Goal: Obtain resource: Find contact information

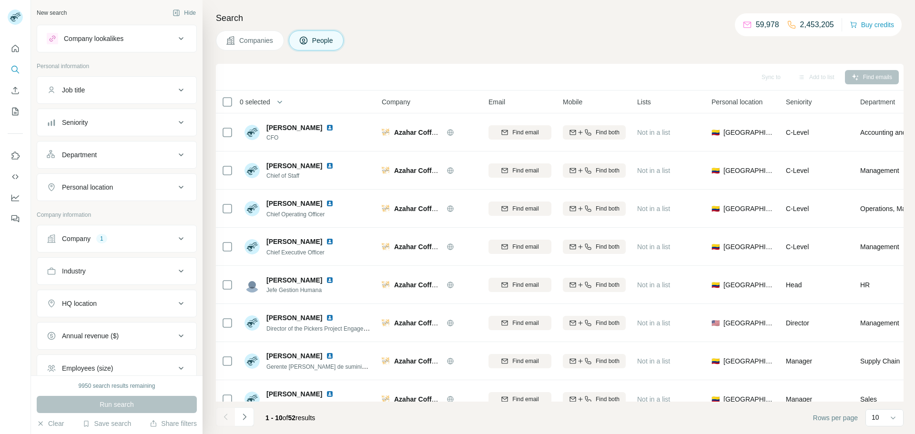
click at [99, 230] on button "Company 1" at bounding box center [116, 238] width 159 height 23
click at [105, 299] on icon "button" at bounding box center [101, 301] width 8 height 8
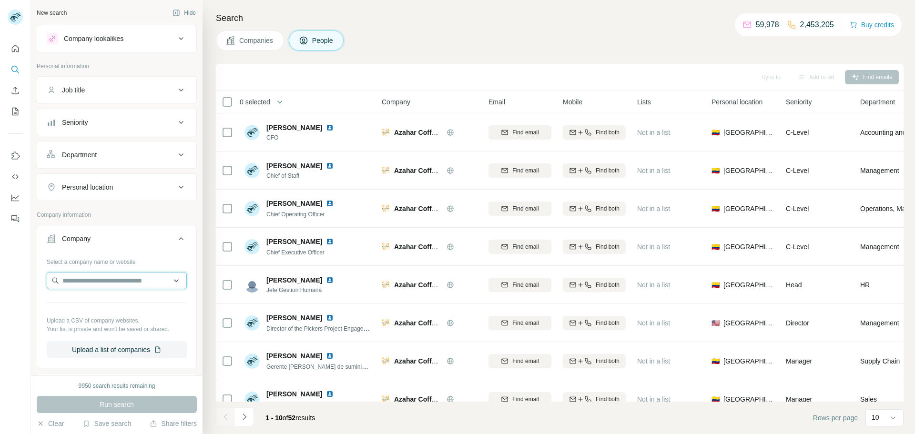
click at [111, 283] on input "text" at bounding box center [117, 280] width 140 height 17
type input "**********"
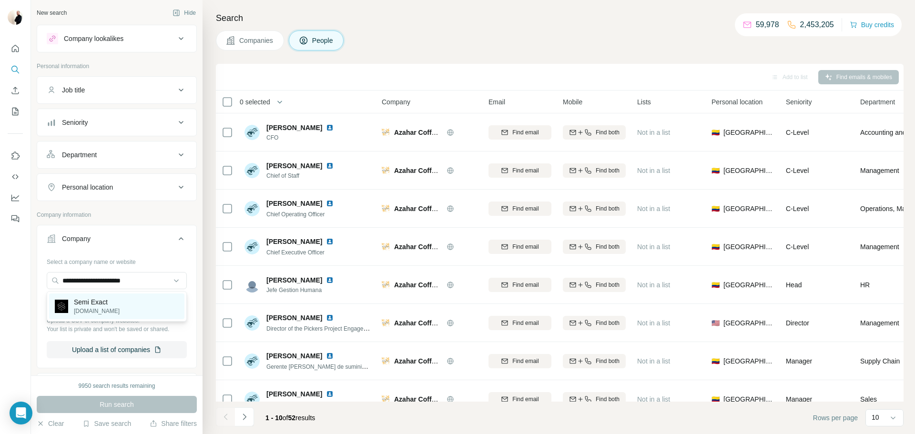
click at [112, 297] on p "Semi Exact" at bounding box center [97, 302] width 46 height 10
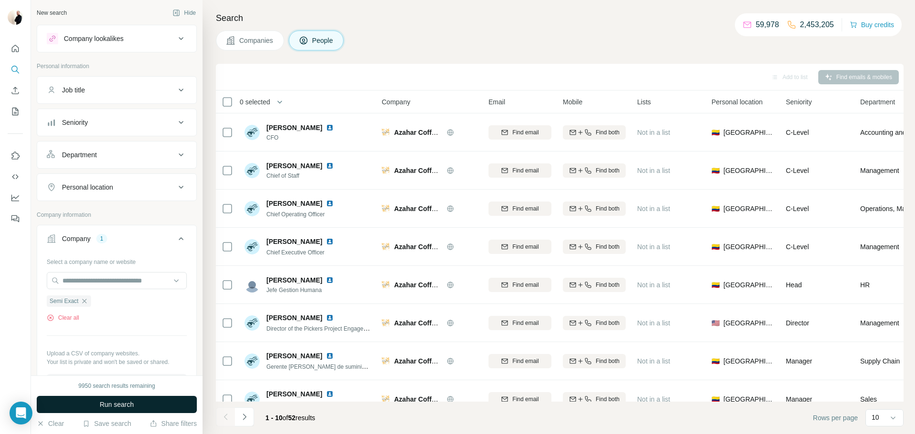
click at [137, 401] on button "Run search" at bounding box center [117, 404] width 160 height 17
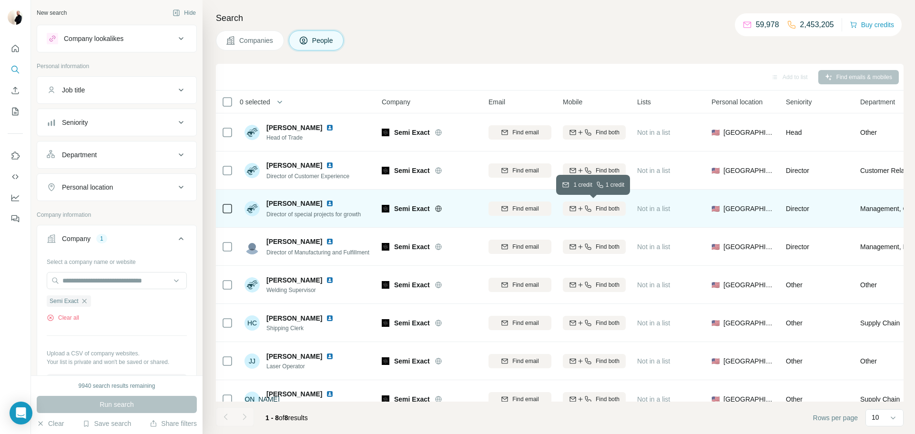
click at [599, 206] on span "Find both" at bounding box center [608, 208] width 24 height 9
drag, startPoint x: 263, startPoint y: 203, endPoint x: 330, endPoint y: 199, distance: 67.3
click at [330, 199] on div "[PERSON_NAME] Director of special projects for growth" at bounding box center [302, 209] width 116 height 20
copy span "[PERSON_NAME]"
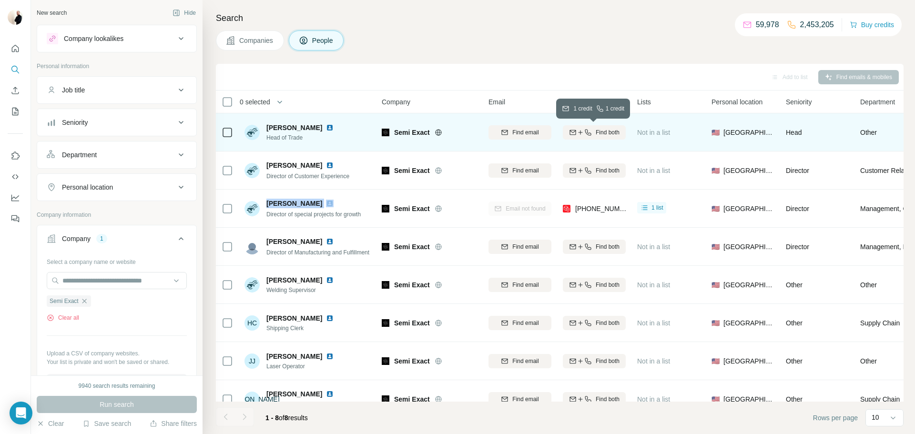
click at [599, 129] on span "Find both" at bounding box center [608, 132] width 24 height 9
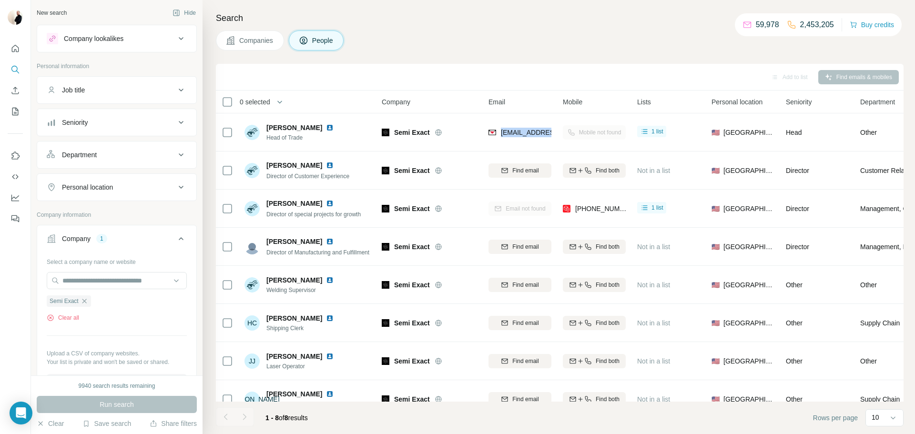
drag, startPoint x: 501, startPoint y: 131, endPoint x: 576, endPoint y: 131, distance: 75.8
click at [0, 0] on tr "[PERSON_NAME] Head of Trade Semi Exact [EMAIL_ADDRESS][DOMAIN_NAME] Mobile not …" at bounding box center [0, 0] width 0 height 0
copy tr "[EMAIL_ADDRESS][DOMAIN_NAME]"
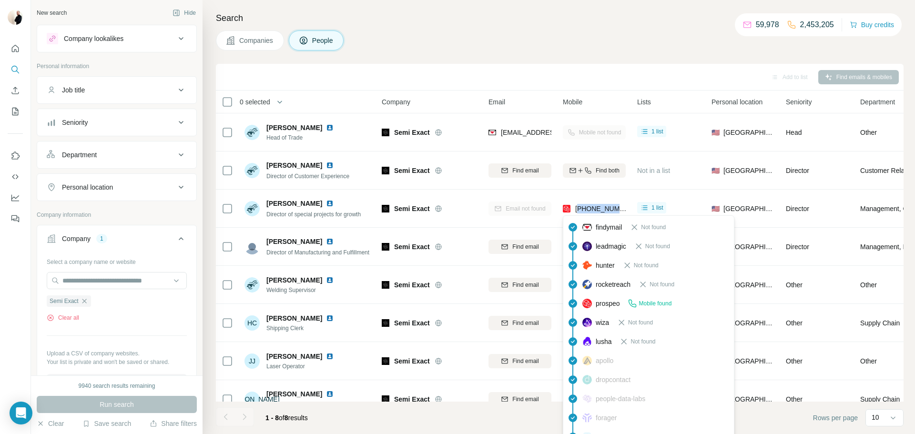
drag, startPoint x: 624, startPoint y: 213, endPoint x: 577, endPoint y: 209, distance: 46.8
click at [577, 209] on div "[PHONE_NUMBER]" at bounding box center [594, 208] width 63 height 26
copy span "19045147230"
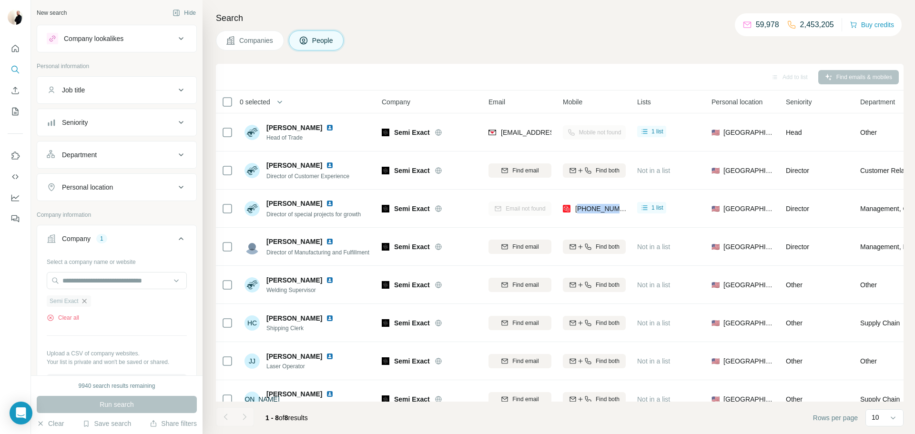
click at [87, 300] on icon "button" at bounding box center [85, 301] width 8 height 8
click at [107, 279] on input "text" at bounding box center [117, 280] width 140 height 17
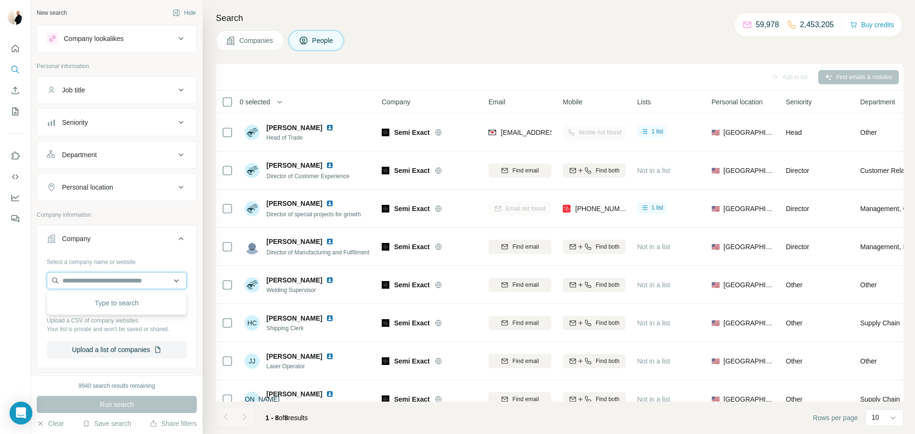
paste input "**********"
type input "**********"
click at [115, 312] on div "Share Farm [DOMAIN_NAME]" at bounding box center [116, 306] width 135 height 26
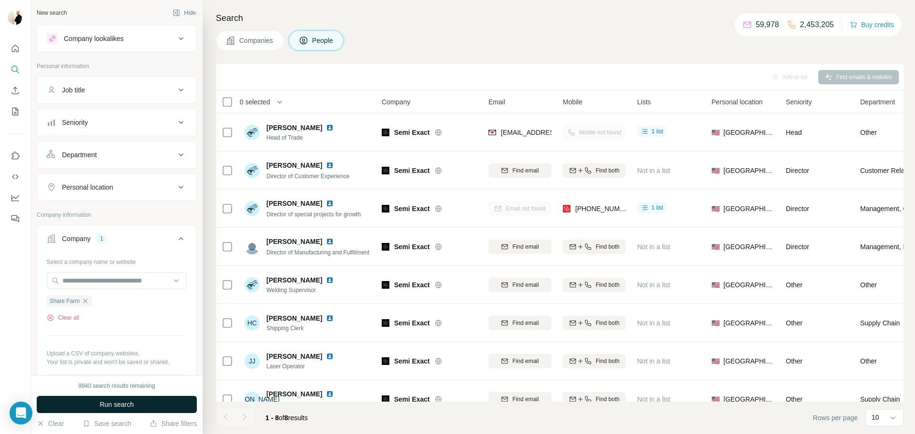
click at [142, 405] on button "Run search" at bounding box center [117, 404] width 160 height 17
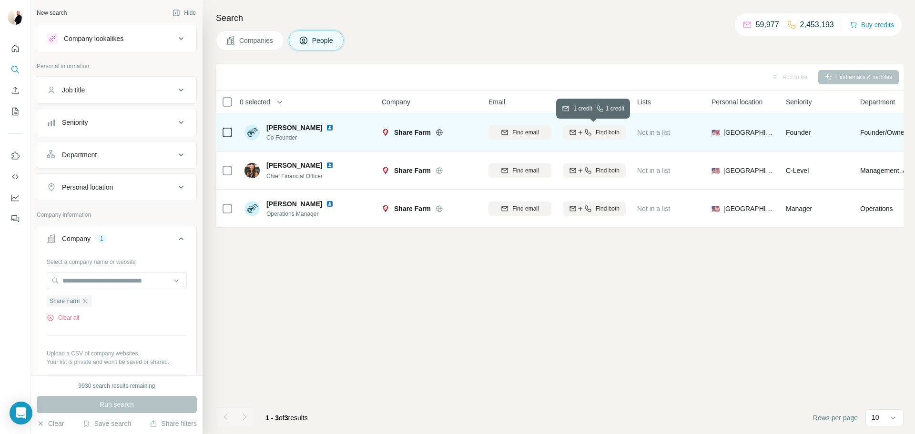
click at [610, 127] on button "Find both" at bounding box center [594, 132] width 63 height 14
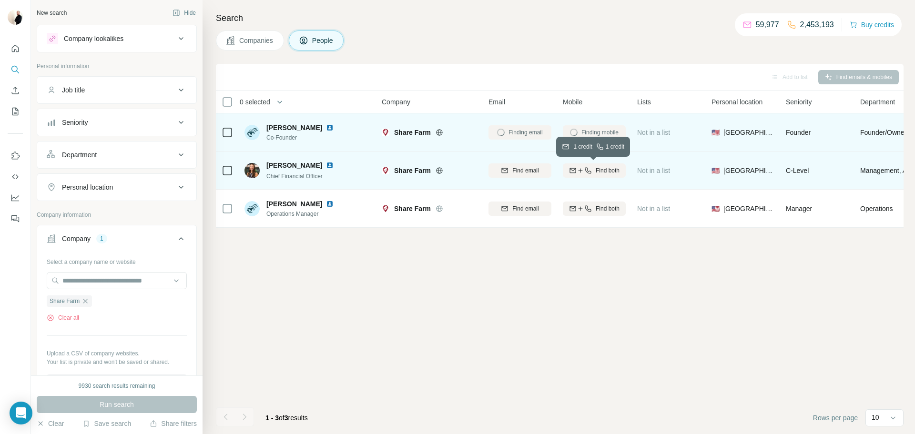
click at [606, 167] on span "Find both" at bounding box center [608, 170] width 24 height 9
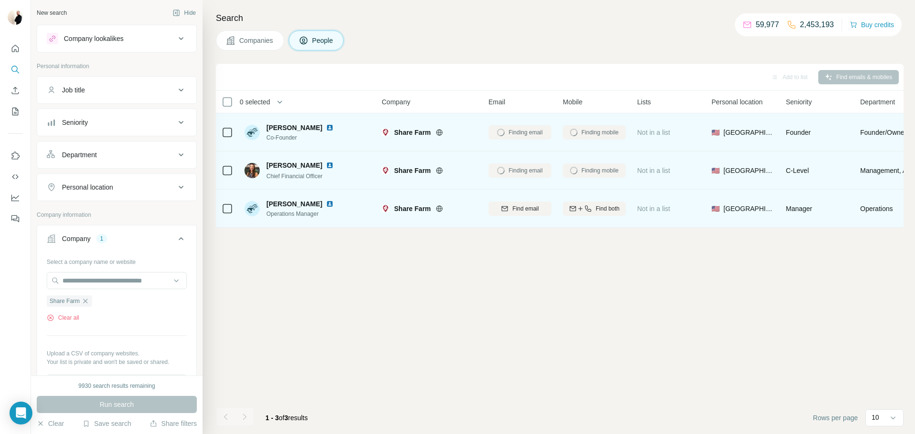
click at [612, 201] on div "Find both" at bounding box center [594, 208] width 63 height 26
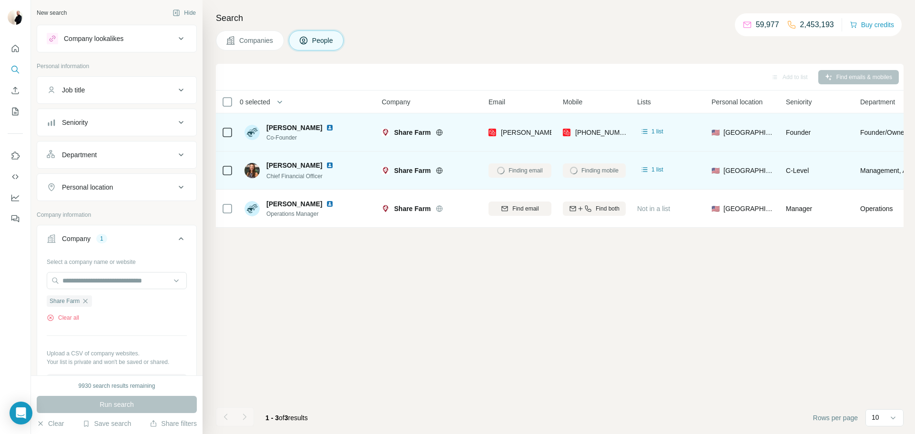
click at [288, 132] on div "[PERSON_NAME] Co-Founder" at bounding box center [305, 132] width 79 height 19
drag, startPoint x: 287, startPoint y: 129, endPoint x: 313, endPoint y: 128, distance: 25.8
click at [313, 128] on span "[PERSON_NAME]" at bounding box center [294, 128] width 56 height 10
copy span "Hegsted"
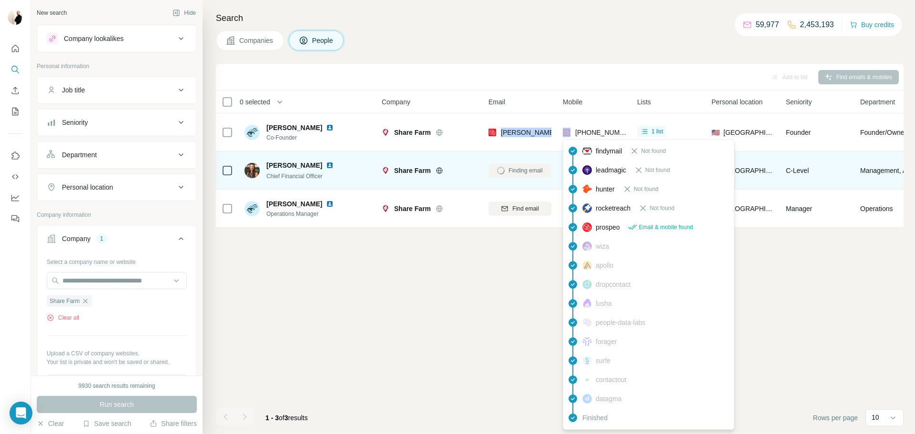
drag, startPoint x: 501, startPoint y: 133, endPoint x: 571, endPoint y: 129, distance: 70.2
click at [0, 0] on tr "[PERSON_NAME] Co-Founder Share Farm [PERSON_NAME][EMAIL_ADDRESS][DOMAIN_NAME] […" at bounding box center [0, 0] width 0 height 0
copy span "[PERSON_NAME][EMAIL_ADDRESS][DOMAIN_NAME]"
drag, startPoint x: 621, startPoint y: 130, endPoint x: 575, endPoint y: 131, distance: 46.2
click at [575, 131] on span "[PHONE_NUMBER]" at bounding box center [605, 133] width 60 height 8
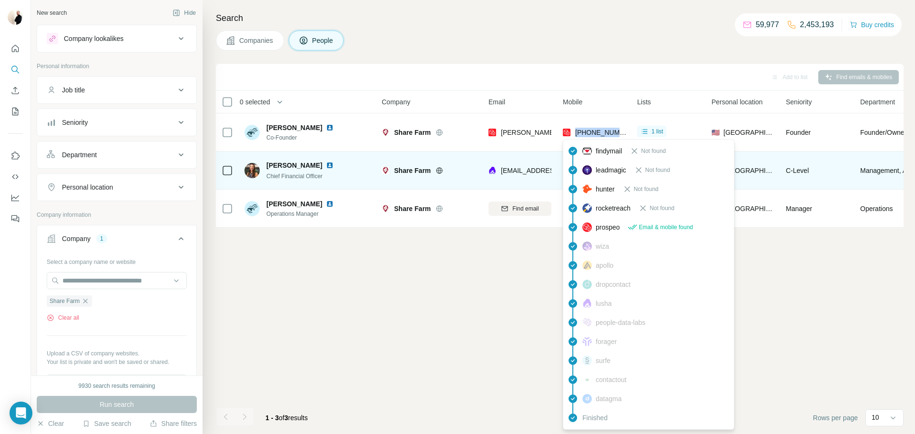
copy span "[PHONE_NUMBER]"
click at [421, 372] on div "Add to list Find emails & mobiles 0 selected People Company Email Mobile Lists …" at bounding box center [559, 249] width 687 height 370
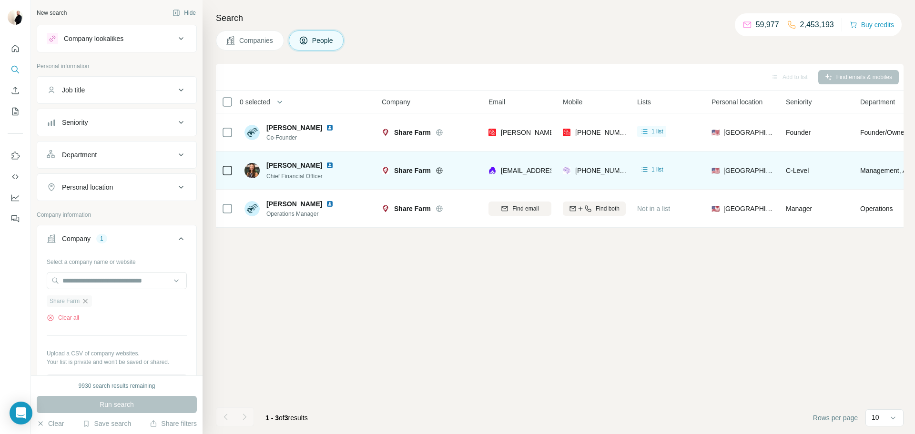
click at [85, 300] on icon "button" at bounding box center [85, 301] width 4 height 4
click at [96, 286] on input "text" at bounding box center [117, 280] width 140 height 17
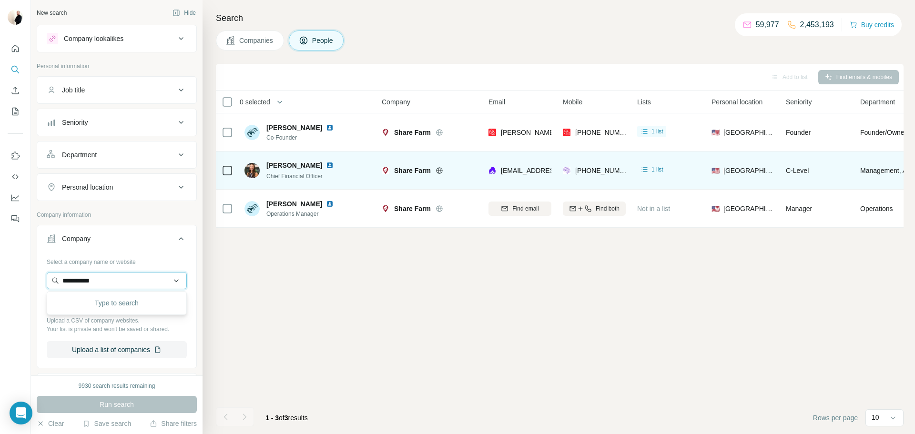
type input "**********"
click at [104, 305] on p "Aquagga" at bounding box center [97, 302] width 46 height 10
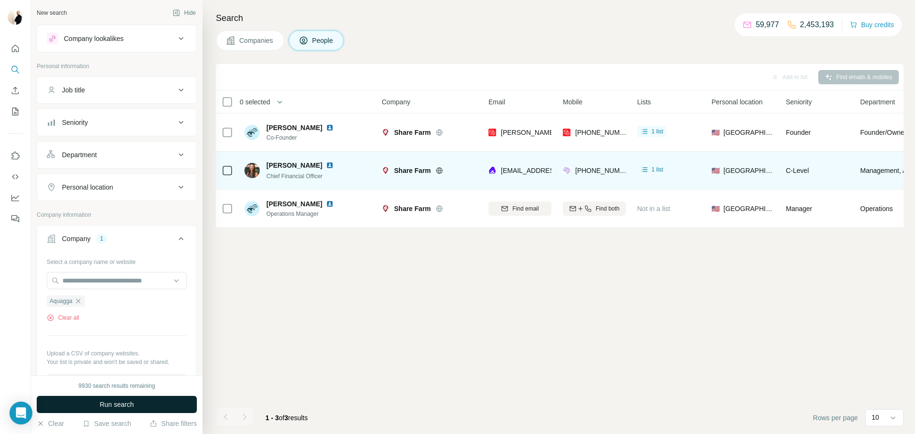
click at [97, 399] on button "Run search" at bounding box center [117, 404] width 160 height 17
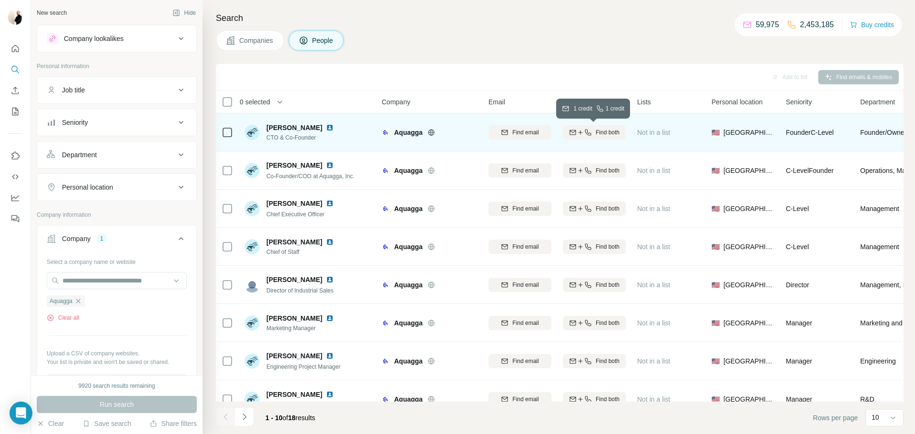
click at [582, 133] on icon "button" at bounding box center [580, 133] width 8 height 8
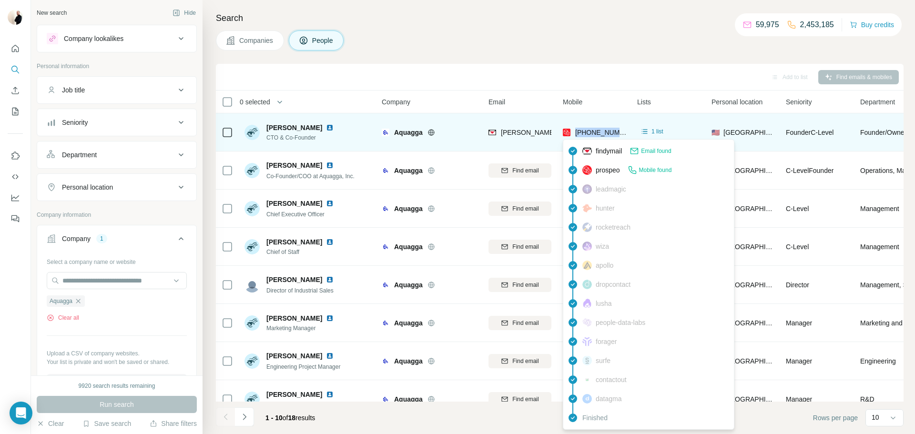
drag, startPoint x: 625, startPoint y: 131, endPoint x: 576, endPoint y: 134, distance: 48.2
click at [576, 134] on div "[PHONE_NUMBER]" at bounding box center [594, 132] width 63 height 26
copy span "[PHONE_NUMBER]"
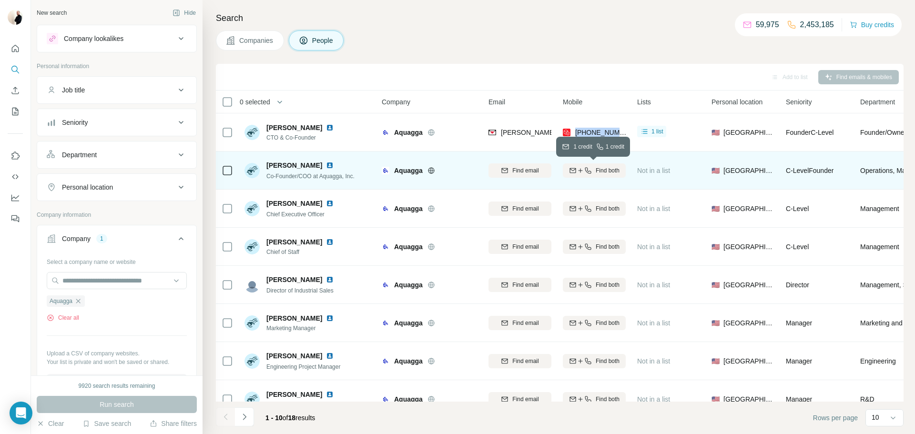
click at [608, 172] on span "Find both" at bounding box center [608, 170] width 24 height 9
drag, startPoint x: 266, startPoint y: 165, endPoint x: 313, endPoint y: 164, distance: 47.2
click at [313, 164] on span "[PERSON_NAME]" at bounding box center [294, 166] width 56 height 10
copy span "[PERSON_NAME]"
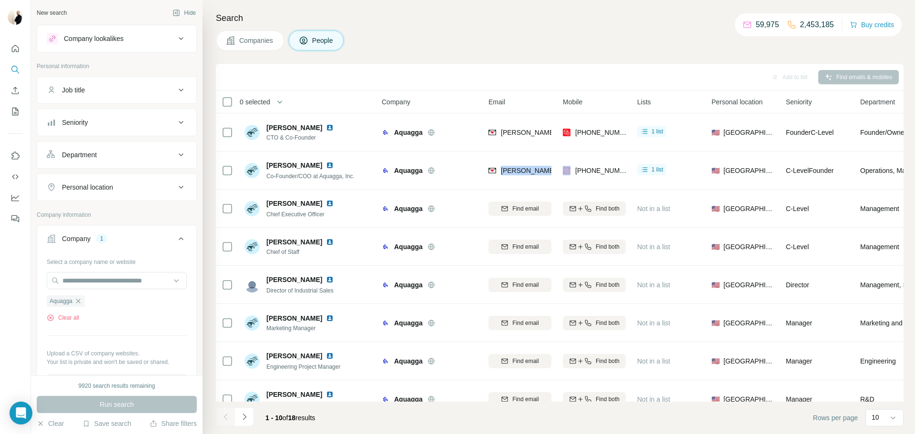
drag, startPoint x: 501, startPoint y: 170, endPoint x: 557, endPoint y: 170, distance: 56.2
click at [0, 0] on tr "[PERSON_NAME] Co-Founder/COO at Aquagga, Inc. Aquagga [PERSON_NAME][EMAIL_ADDRE…" at bounding box center [0, 0] width 0 height 0
copy span "[PERSON_NAME][EMAIL_ADDRESS][PERSON_NAME][DOMAIN_NAME]"
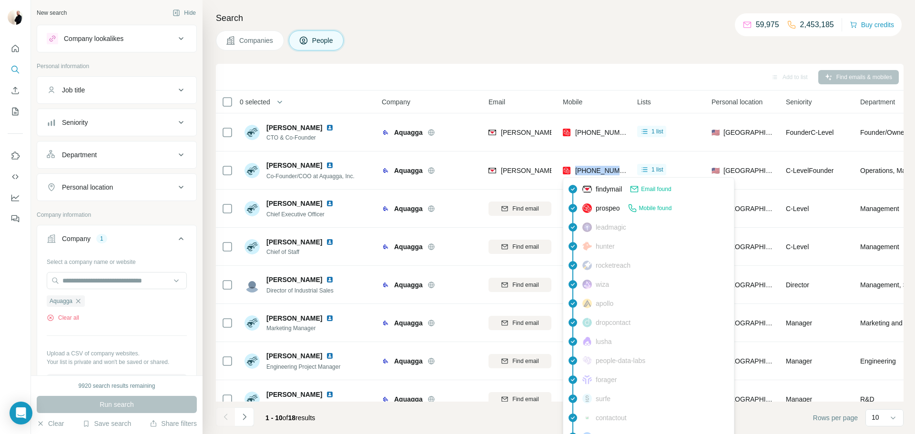
drag, startPoint x: 576, startPoint y: 171, endPoint x: 622, endPoint y: 171, distance: 46.2
click at [622, 171] on span "[PHONE_NUMBER]" at bounding box center [605, 171] width 60 height 8
copy span "[PHONE_NUMBER]"
